Goal: Information Seeking & Learning: Learn about a topic

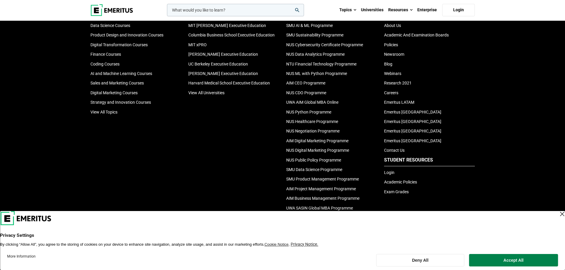
scroll to position [1940, 0]
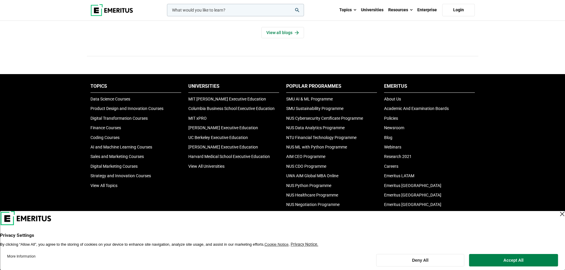
click at [525, 258] on button "Accept All" at bounding box center [513, 260] width 89 height 12
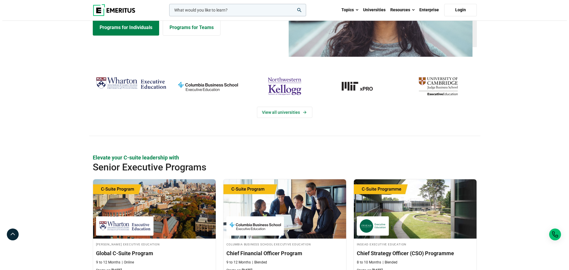
scroll to position [0, 0]
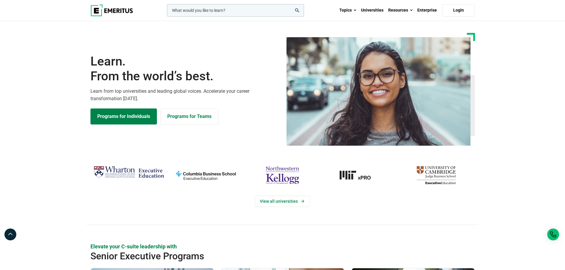
click at [206, 10] on input "woocommerce-product-search-field-0" at bounding box center [235, 10] width 137 height 12
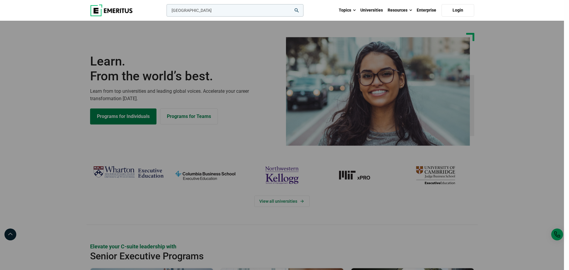
type input "[GEOGRAPHIC_DATA]"
click at [165, 12] on button "search" at bounding box center [165, 12] width 0 height 0
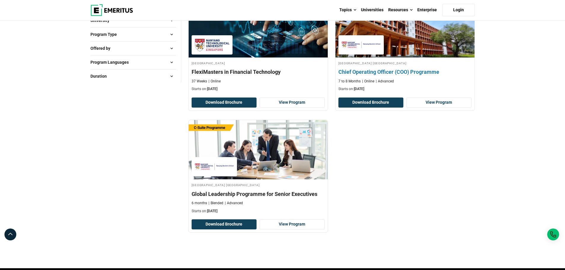
scroll to position [59, 0]
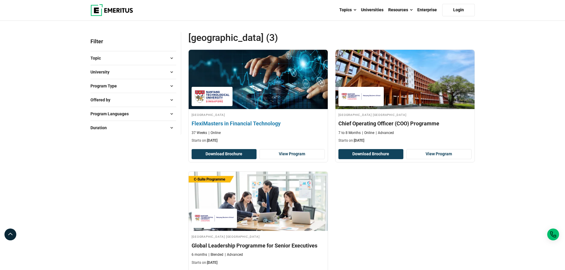
click at [265, 94] on img at bounding box center [257, 79] width 153 height 65
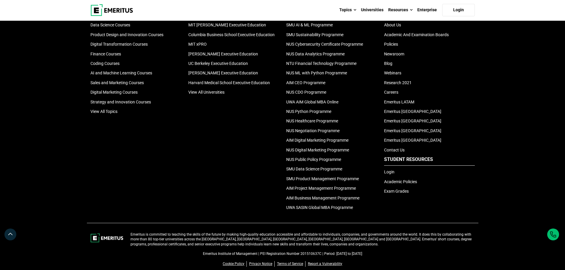
scroll to position [317, 0]
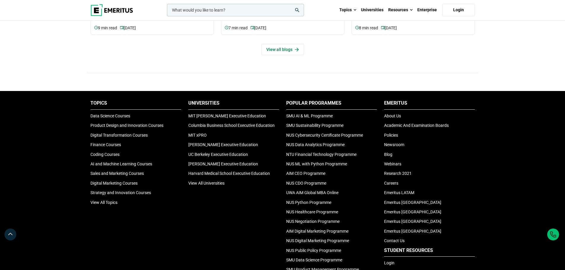
scroll to position [2045, 0]
